Goal: Task Accomplishment & Management: Complete application form

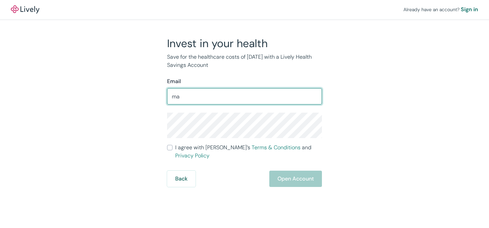
type input "[PERSON_NAME][EMAIL_ADDRESS][PERSON_NAME][DOMAIN_NAME]"
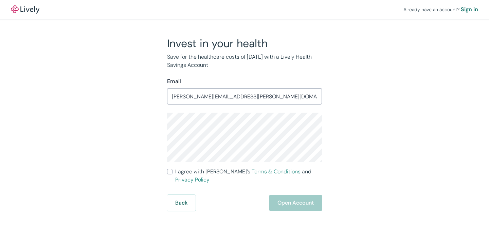
click at [168, 171] on input "I agree with Lively’s Terms & Conditions and Privacy Policy" at bounding box center [169, 171] width 5 height 5
checkbox input "true"
click at [284, 195] on button "Open Account" at bounding box center [295, 203] width 53 height 16
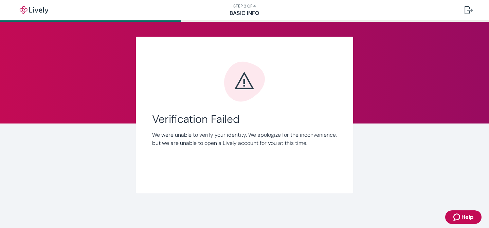
click at [283, 124] on span "Verification Failed" at bounding box center [244, 119] width 185 height 13
click at [269, 147] on p "We were unable to verify your identity. We apologize for the inconvenience, but…" at bounding box center [244, 139] width 185 height 16
click at [286, 147] on p "We were unable to verify your identity. We apologize for the inconvenience, but…" at bounding box center [244, 139] width 185 height 16
click at [468, 8] on div at bounding box center [469, 10] width 8 height 8
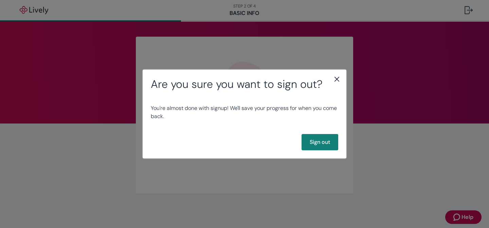
click at [336, 80] on icon "close" at bounding box center [337, 79] width 5 height 5
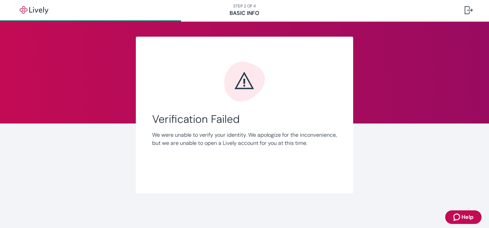
click at [240, 5] on nav "STEP 2 OF 4 Basic Info" at bounding box center [244, 10] width 489 height 20
click at [459, 211] on button "Help" at bounding box center [463, 218] width 36 height 14
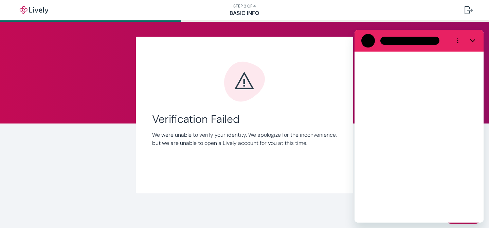
scroll to position [0, 0]
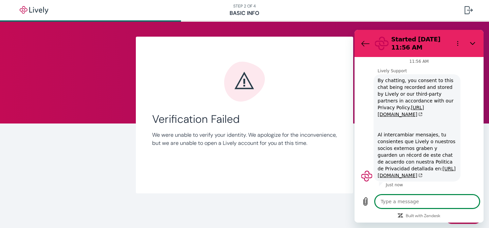
type textarea "x"
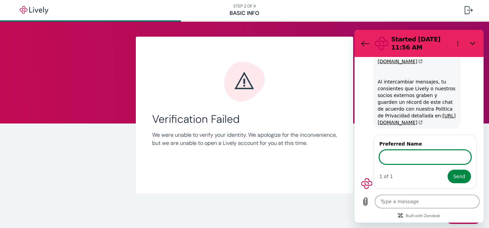
scroll to position [63, 0]
click at [368, 45] on icon "Back to the conversation list" at bounding box center [366, 43] width 8 height 8
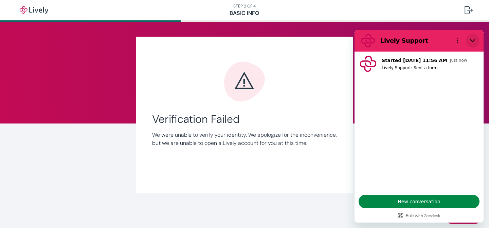
click at [471, 42] on icon "Close" at bounding box center [472, 40] width 5 height 5
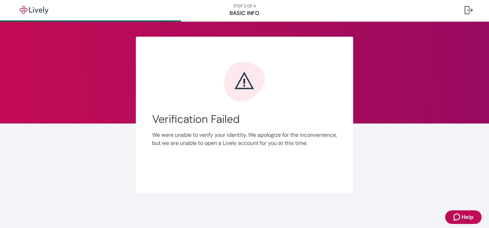
click at [303, 131] on p "We were unable to verify your identity. We apologize for the inconvenience, but…" at bounding box center [244, 139] width 185 height 16
click at [203, 31] on div "Link Account Verification Failed We were unable to verify your identity. We apo…" at bounding box center [245, 124] width 326 height 205
click at [110, 56] on div "Link Account Verification Failed We were unable to verify your identity. We apo…" at bounding box center [245, 115] width 326 height 157
click at [284, 31] on div "Link Account Verification Failed We were unable to verify your identity. We apo…" at bounding box center [245, 124] width 326 height 205
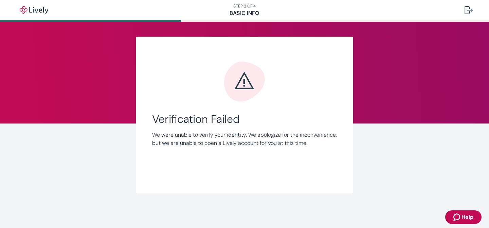
drag, startPoint x: 420, startPoint y: 150, endPoint x: 420, endPoint y: 107, distance: 42.8
click at [420, 144] on div "Link Account Verification Failed We were unable to verify your identity. We apo…" at bounding box center [244, 124] width 489 height 205
click at [147, 28] on div "Link Account Verification Failed We were unable to verify your identity. We apo…" at bounding box center [245, 124] width 326 height 205
click at [227, 31] on div "Link Account Verification Failed We were unable to verify your identity. We apo…" at bounding box center [245, 124] width 326 height 205
